Goal: Transaction & Acquisition: Purchase product/service

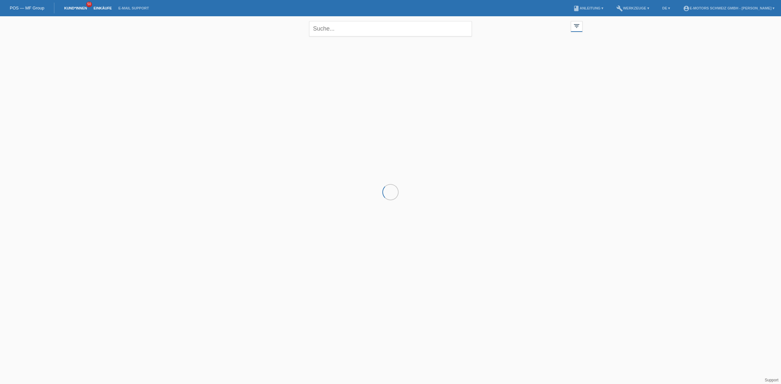
click at [105, 7] on link "Einkäufe" at bounding box center [102, 8] width 25 height 4
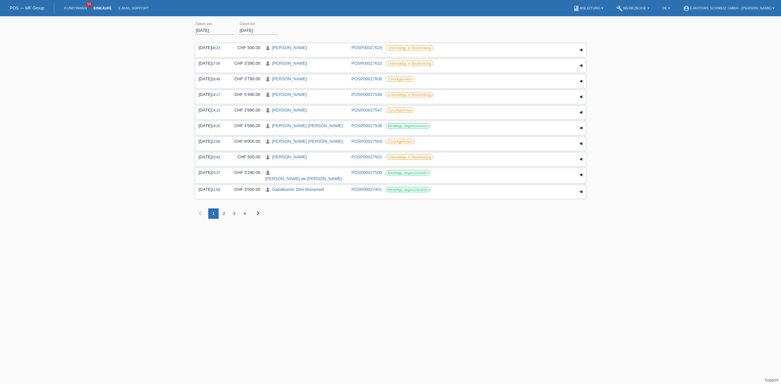
click at [225, 214] on div "2" at bounding box center [224, 214] width 10 height 10
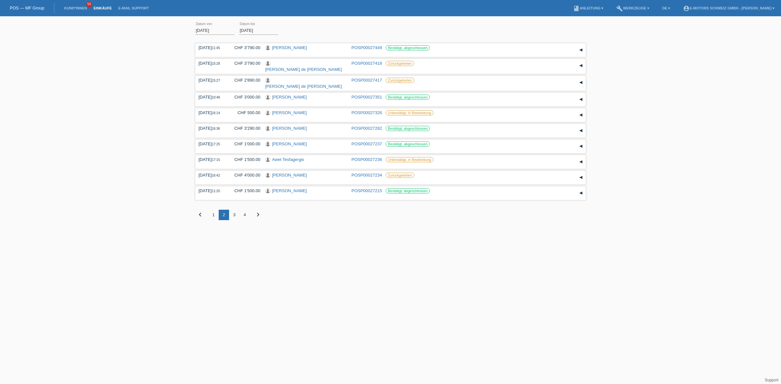
click at [307, 230] on html "POS — MF Group Kund*innen 50 Einkäufe E-Mail Support menu account_circle" at bounding box center [390, 115] width 781 height 230
click at [234, 210] on div "3" at bounding box center [234, 215] width 10 height 10
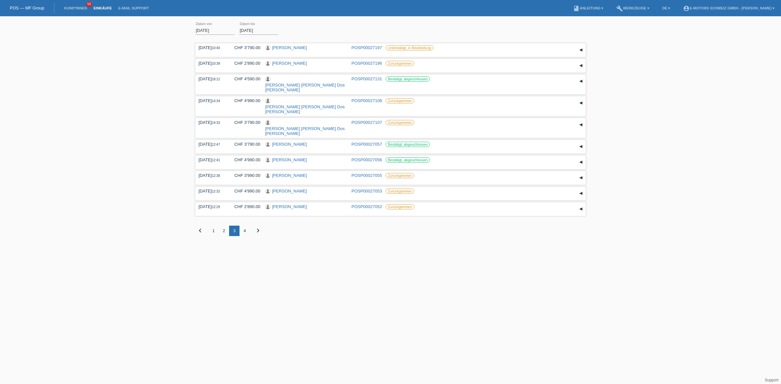
click at [243, 226] on div "4" at bounding box center [244, 231] width 10 height 10
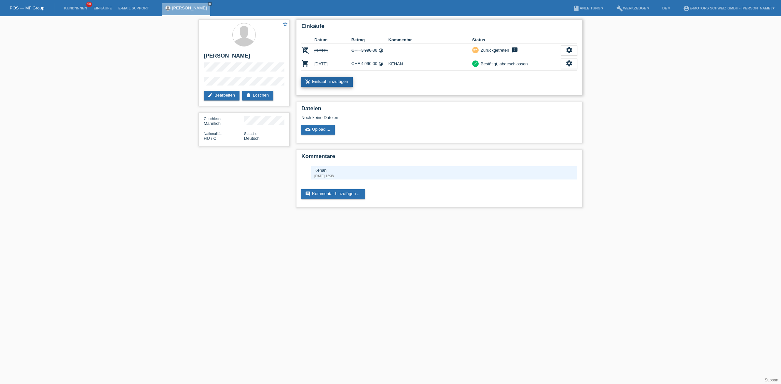
click at [330, 80] on link "add_shopping_cart Einkauf hinzufügen" at bounding box center [326, 82] width 51 height 10
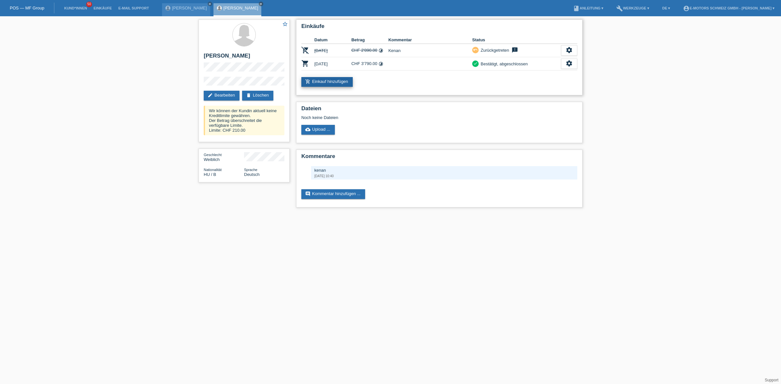
click at [321, 82] on link "add_shopping_cart Einkauf hinzufügen" at bounding box center [326, 82] width 51 height 10
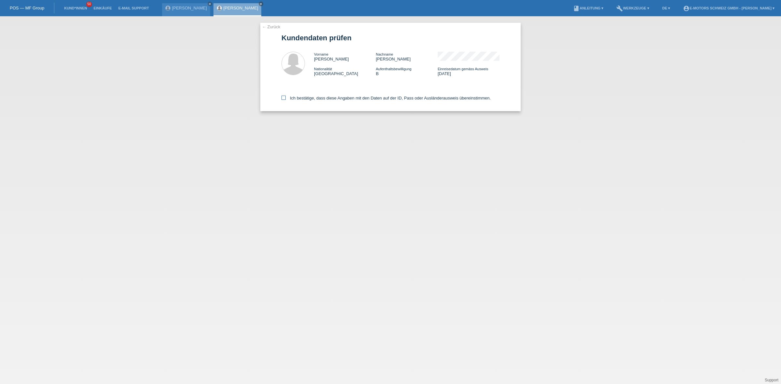
click at [354, 96] on label "Ich bestätige, dass diese Angaben mit den Daten auf der ID, Pass oder Ausländer…" at bounding box center [385, 98] width 209 height 5
click at [286, 96] on input "Ich bestätige, dass diese Angaben mit den Daten auf der ID, Pass oder Ausländer…" at bounding box center [283, 98] width 4 height 4
checkbox input "true"
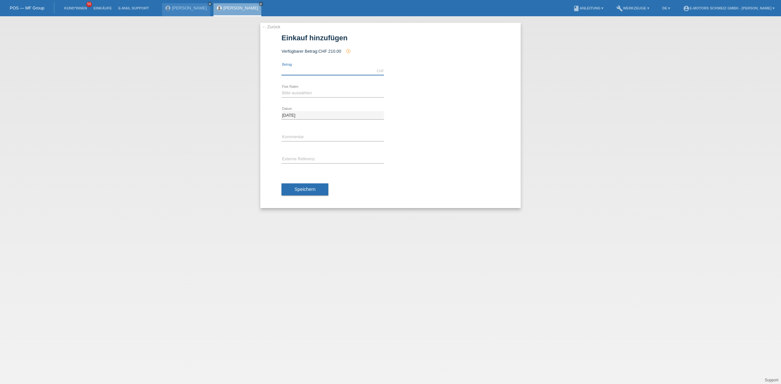
click at [347, 68] on input "text" at bounding box center [332, 71] width 102 height 8
type input "2890.00"
click at [311, 87] on div "Bitte auswählen 12 Raten 24 Raten 36 Raten 48 Raten error Fixe Raten" at bounding box center [332, 93] width 102 height 22
click at [308, 94] on select "Bitte auswählen 12 Raten 24 Raten 36 Raten 48 Raten" at bounding box center [332, 93] width 102 height 8
select select "214"
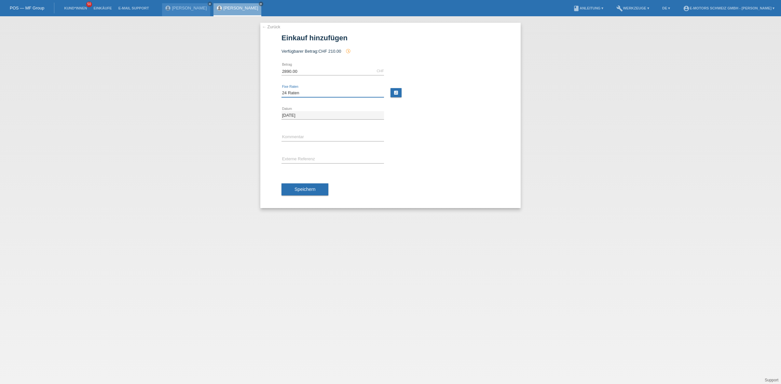
click at [281, 89] on select "Bitte auswählen 12 Raten 24 Raten 36 Raten 48 Raten" at bounding box center [332, 93] width 102 height 8
click at [299, 139] on input "text" at bounding box center [332, 137] width 102 height 8
type input "KENAN"
click at [301, 92] on select "Bitte auswählen 12 Raten 24 Raten 36 Raten 48 Raten" at bounding box center [332, 93] width 102 height 8
select select "216"
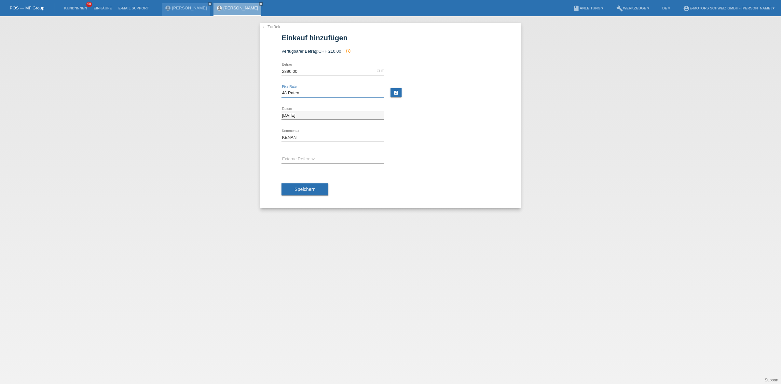
click at [281, 89] on select "Bitte auswählen 12 Raten 24 Raten 36 Raten 48 Raten" at bounding box center [332, 93] width 102 height 8
click at [301, 189] on span "Speichern" at bounding box center [304, 189] width 21 height 5
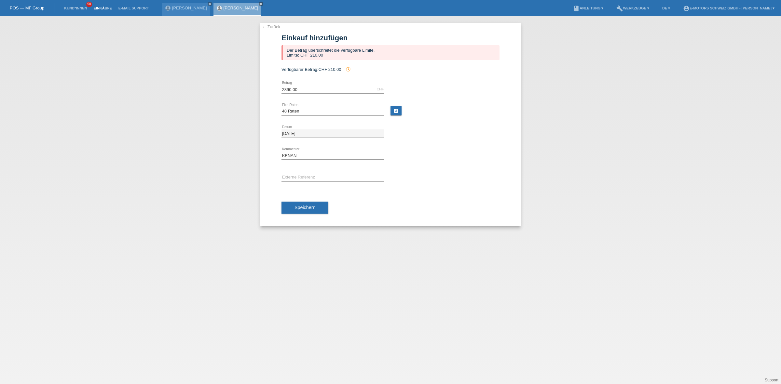
click at [107, 8] on link "Einkäufe" at bounding box center [102, 8] width 25 height 4
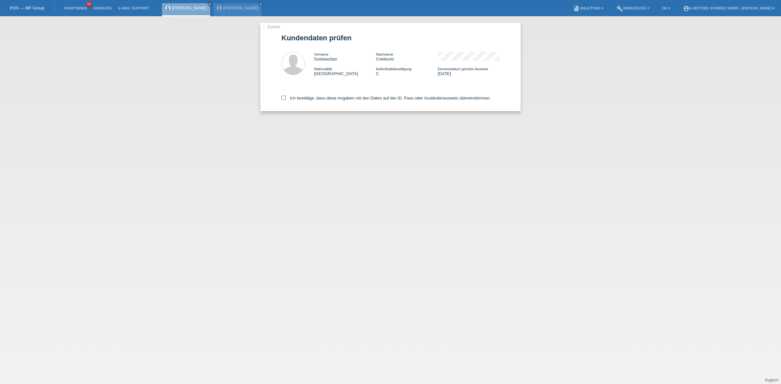
click at [319, 97] on label "Ich bestätige, dass diese Angaben mit den Daten auf der ID, Pass oder Ausländer…" at bounding box center [385, 98] width 209 height 5
click at [286, 97] on input "Ich bestätige, dass diese Angaben mit den Daten auf der ID, Pass oder Ausländer…" at bounding box center [283, 98] width 4 height 4
checkbox input "true"
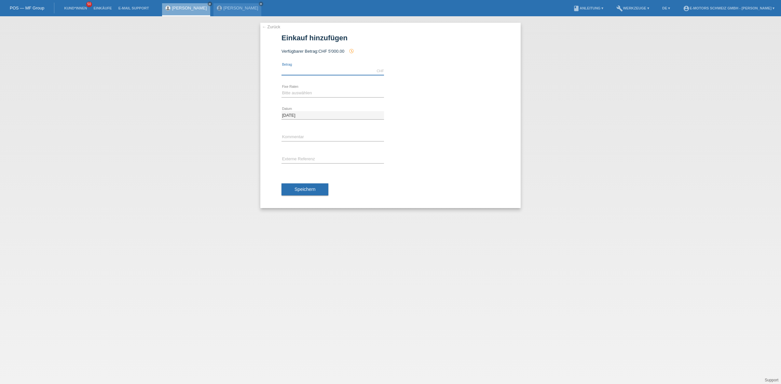
click at [309, 67] on input "text" at bounding box center [332, 71] width 102 height 8
type input "2890.00"
click at [296, 90] on select "Bitte auswählen 12 Raten 24 Raten 36 Raten 48 Raten" at bounding box center [332, 93] width 102 height 8
select select "216"
click at [281, 89] on select "Bitte auswählen 12 Raten 24 Raten 36 Raten 48 Raten" at bounding box center [332, 93] width 102 height 8
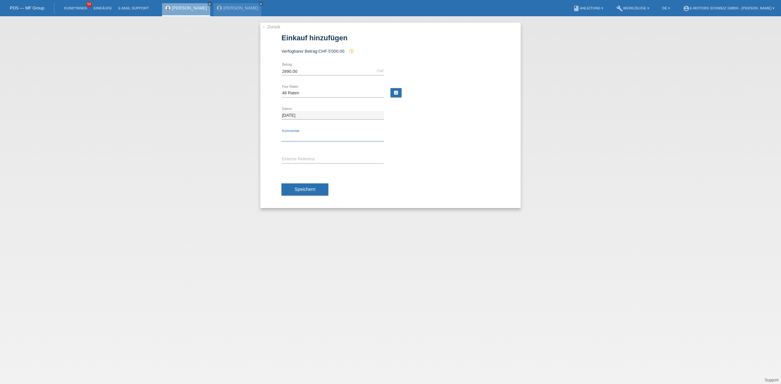
click at [300, 139] on input "text" at bounding box center [332, 137] width 102 height 8
type input "KENAN"
click at [313, 192] on button "Speichern" at bounding box center [304, 189] width 47 height 12
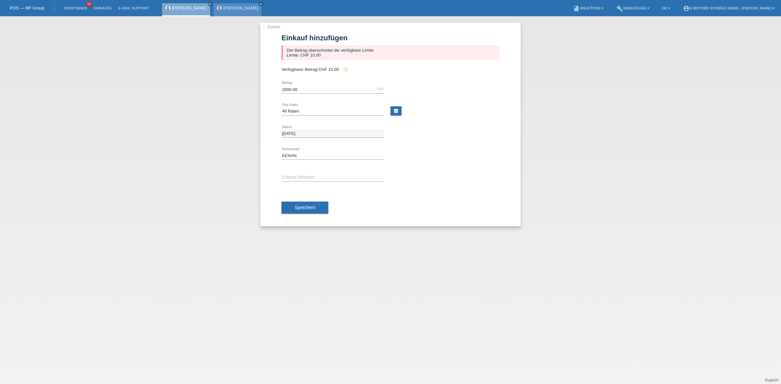
click at [259, 2] on icon "close" at bounding box center [260, 3] width 3 height 3
click at [317, 211] on button "Speichern" at bounding box center [304, 208] width 47 height 12
click at [317, 192] on div "Speichern" at bounding box center [390, 208] width 218 height 38
click at [313, 209] on span "Speichern" at bounding box center [304, 207] width 21 height 5
click at [82, 8] on link "Kund*innen" at bounding box center [75, 8] width 29 height 4
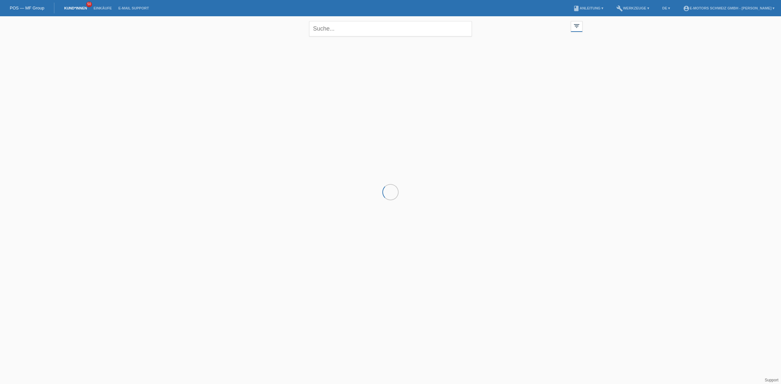
click at [111, 10] on li "Einkäufe" at bounding box center [102, 8] width 25 height 17
click at [108, 7] on link "Einkäufe" at bounding box center [102, 8] width 25 height 4
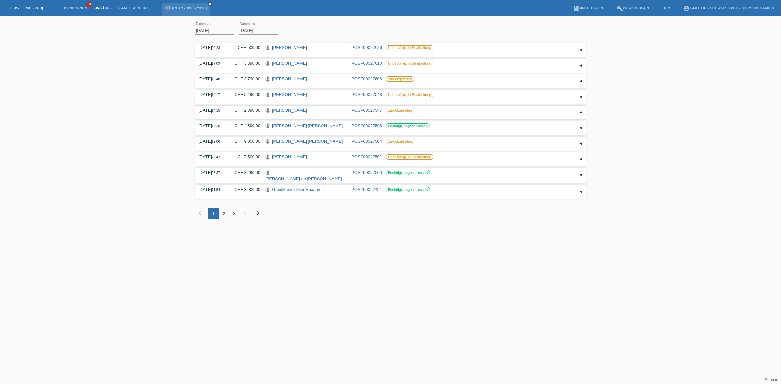
click at [244, 215] on div "4" at bounding box center [244, 214] width 10 height 10
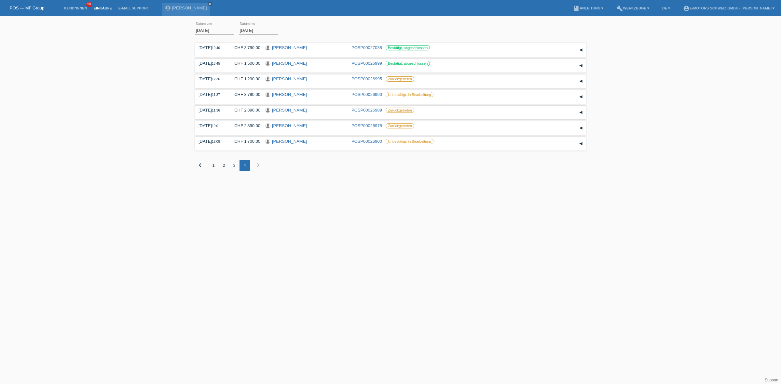
click at [259, 168] on icon "chevron_right" at bounding box center [258, 165] width 8 height 8
click at [257, 165] on icon "chevron_right" at bounding box center [258, 165] width 8 height 8
click at [214, 161] on div "1" at bounding box center [213, 165] width 10 height 10
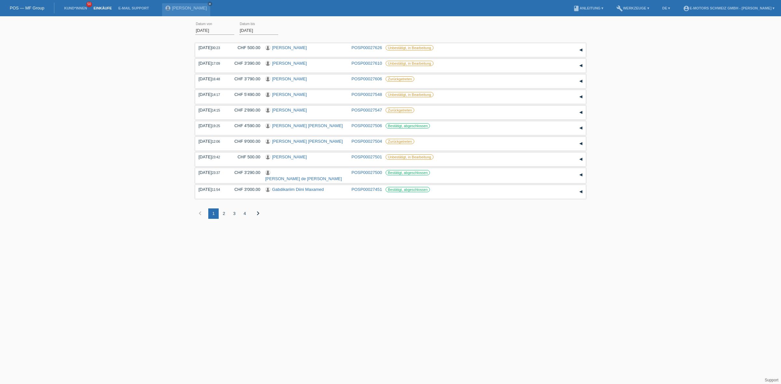
click at [233, 211] on div "3" at bounding box center [234, 214] width 10 height 10
